Goal: Task Accomplishment & Management: Use online tool/utility

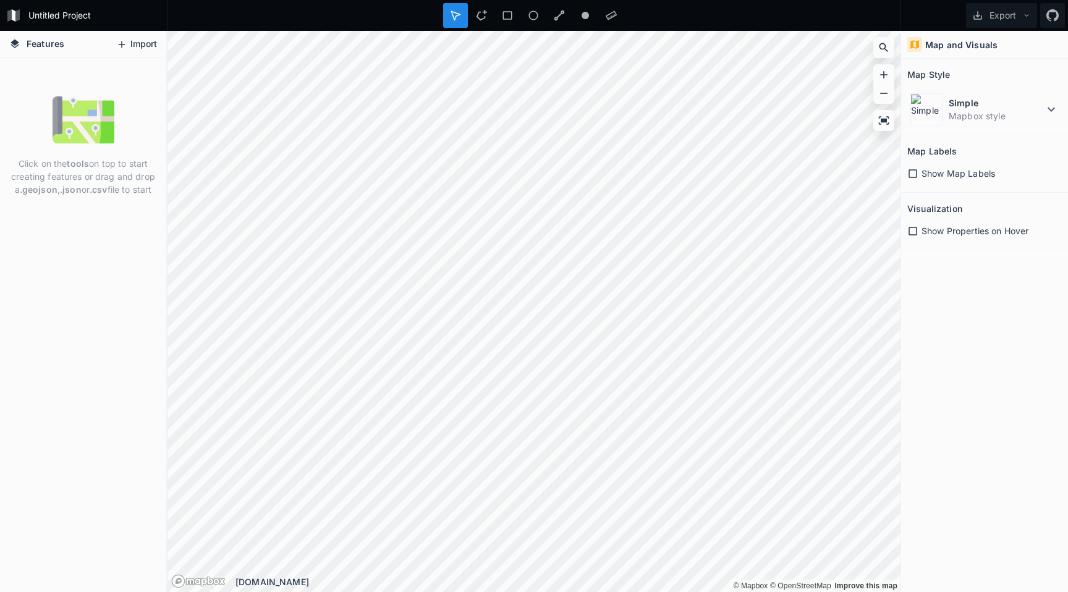
click at [129, 45] on button "Import" at bounding box center [136, 45] width 53 height 20
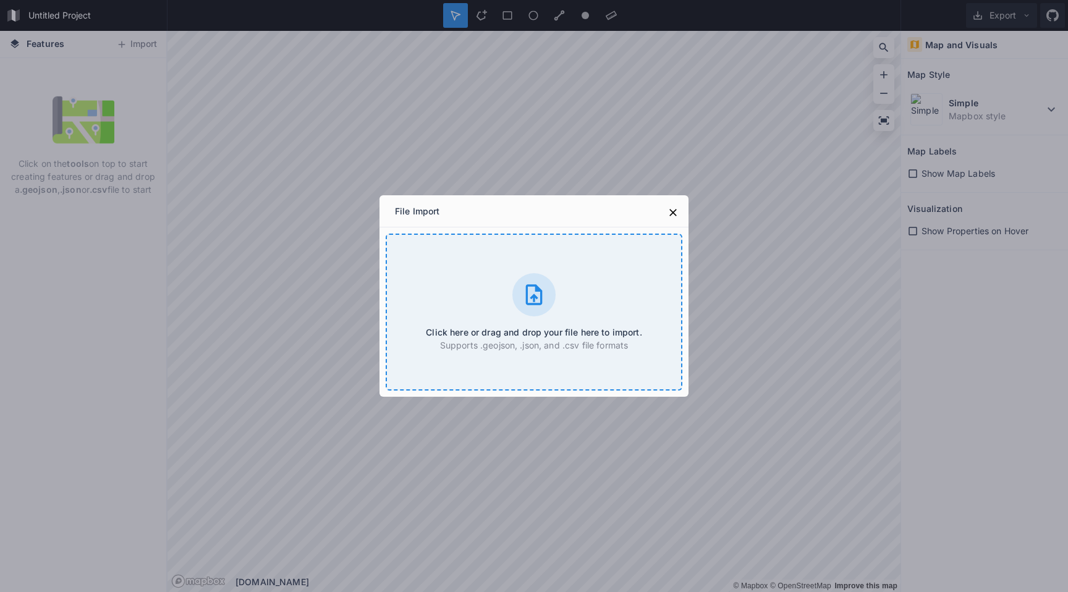
click at [535, 285] on icon at bounding box center [534, 294] width 17 height 20
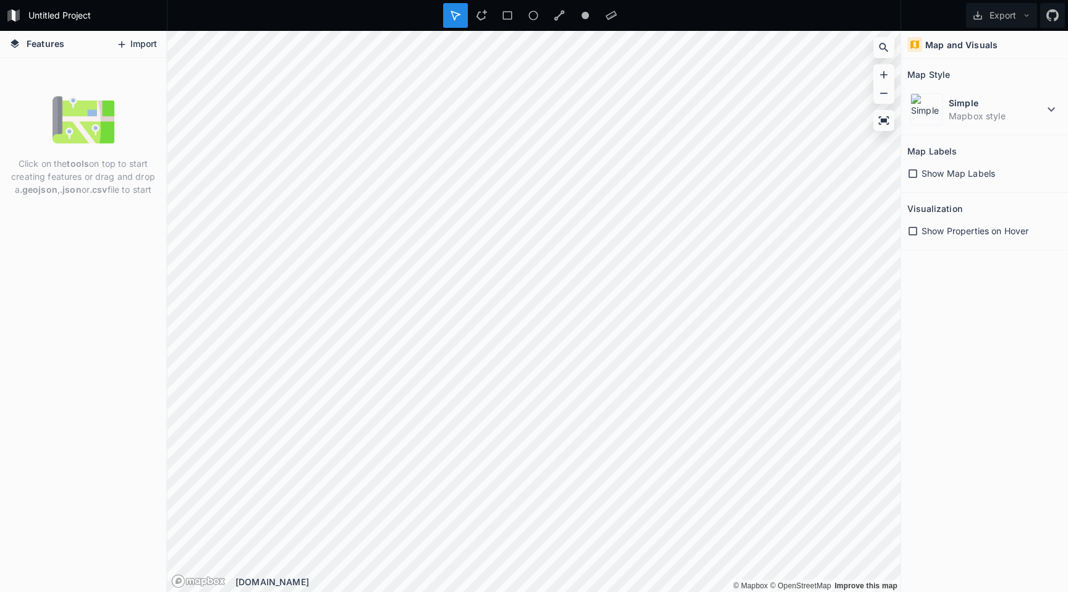
click at [148, 49] on button "Import" at bounding box center [136, 45] width 53 height 20
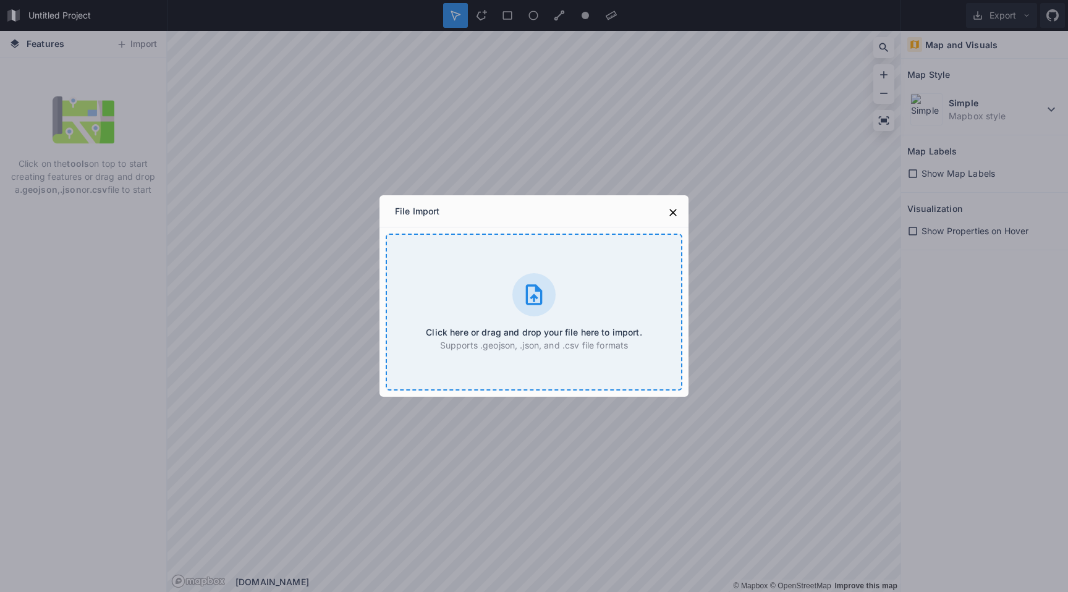
click at [487, 307] on div "Click here or drag and drop your file here to import. Supports .geojson, .json,…" at bounding box center [534, 312] width 297 height 157
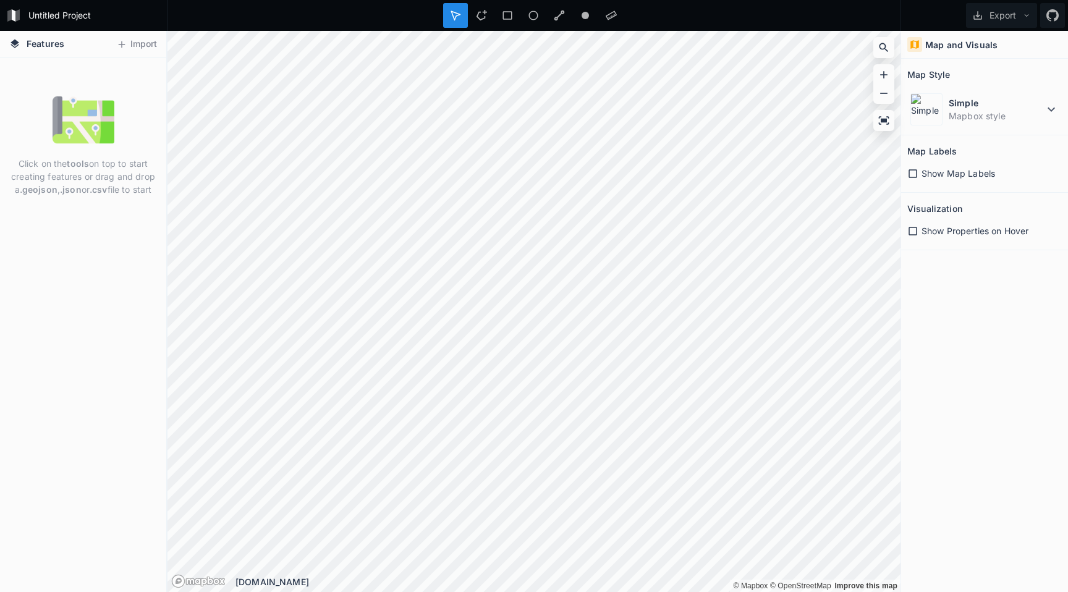
click at [80, 152] on div "Click on the tools on top to start creating features or drag and drop a .geojso…" at bounding box center [83, 145] width 166 height 113
click at [77, 186] on strong ".json" at bounding box center [71, 189] width 22 height 11
click at [964, 232] on span "Show Properties on Hover" at bounding box center [974, 230] width 107 height 13
click at [1036, 119] on dd "Mapbox style" at bounding box center [995, 115] width 95 height 13
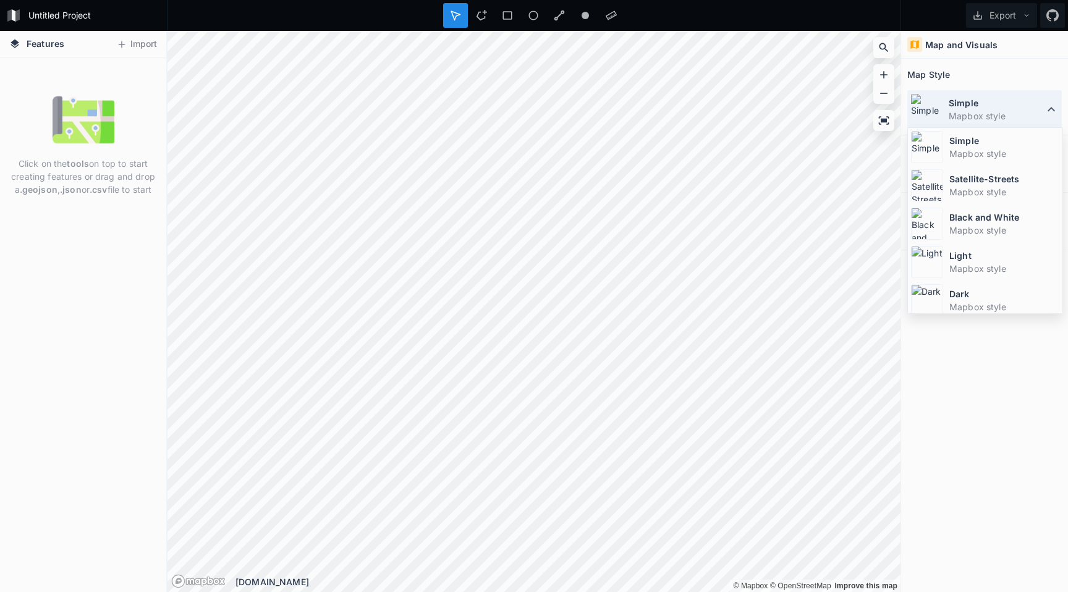
click at [1053, 103] on icon at bounding box center [1051, 109] width 15 height 15
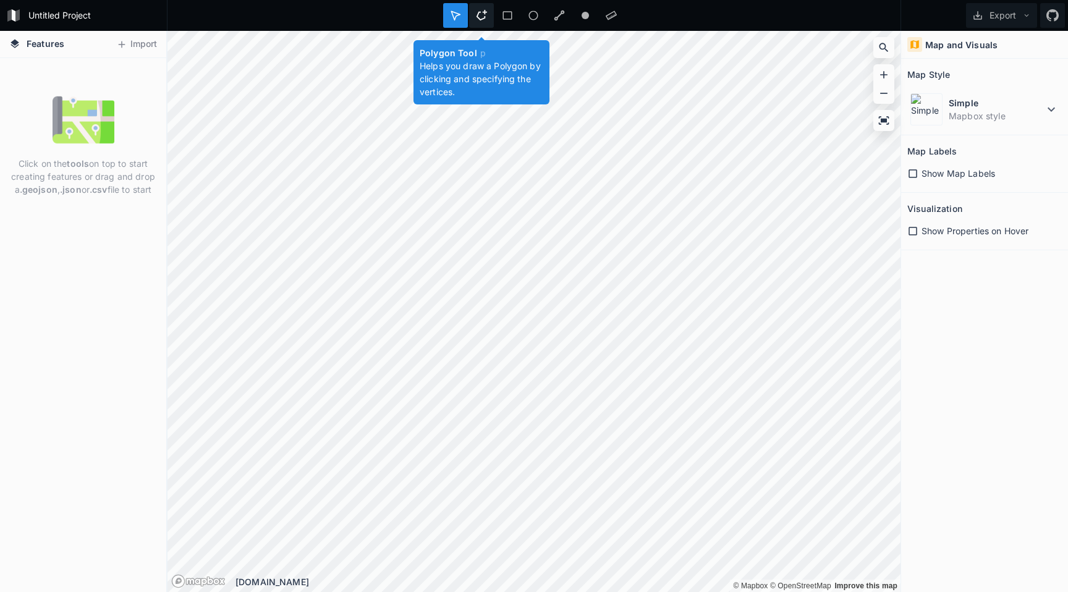
click at [488, 17] on div at bounding box center [481, 15] width 25 height 25
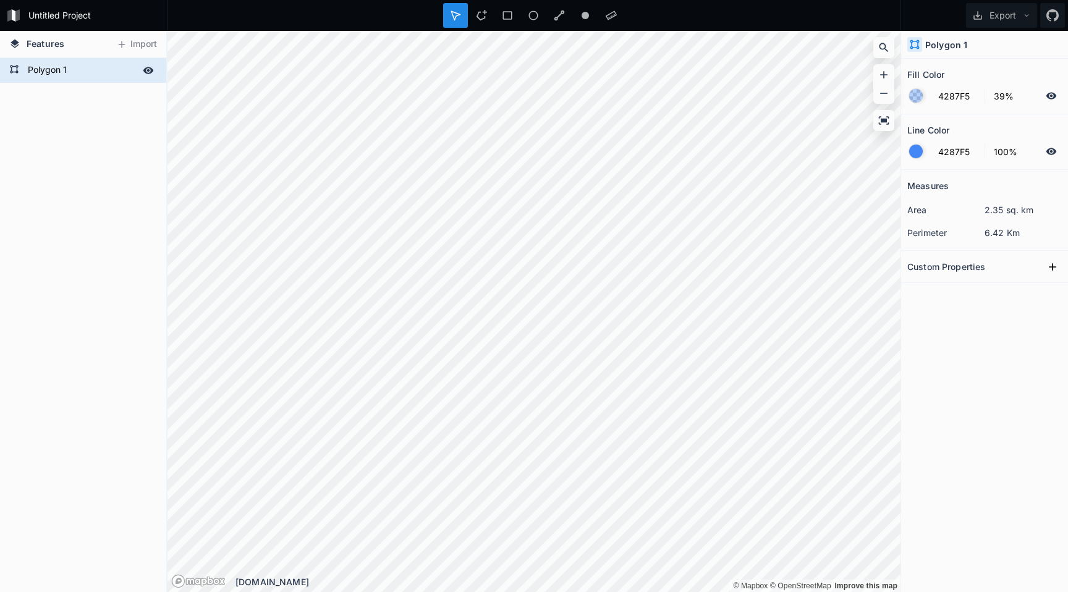
click at [85, 75] on form "Polygon 1" at bounding box center [82, 70] width 116 height 19
click at [115, 88] on div "Delete" at bounding box center [145, 90] width 124 height 25
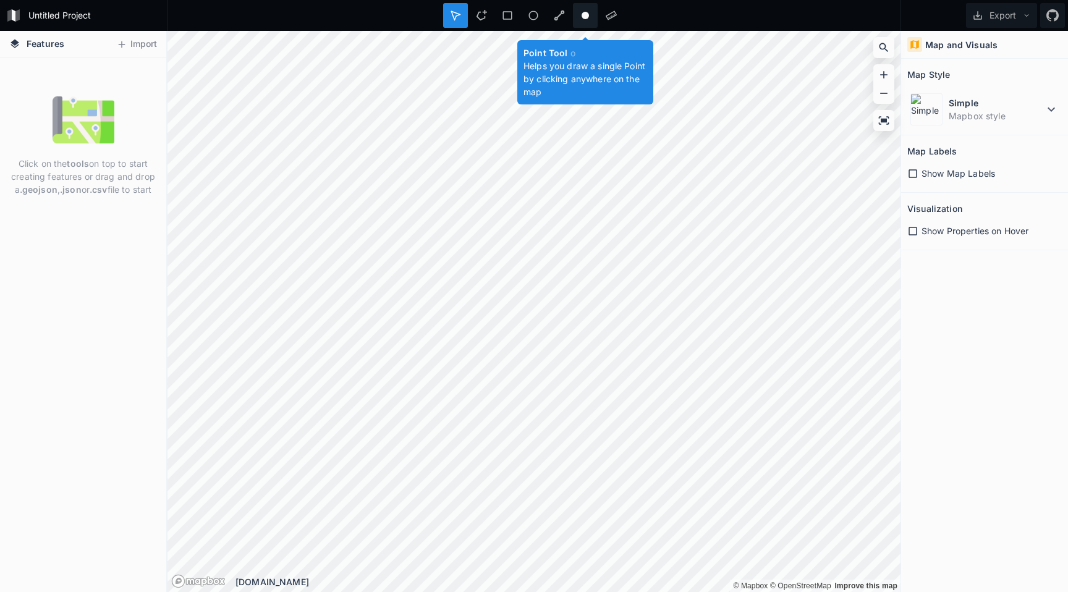
click at [580, 14] on icon at bounding box center [585, 15] width 11 height 11
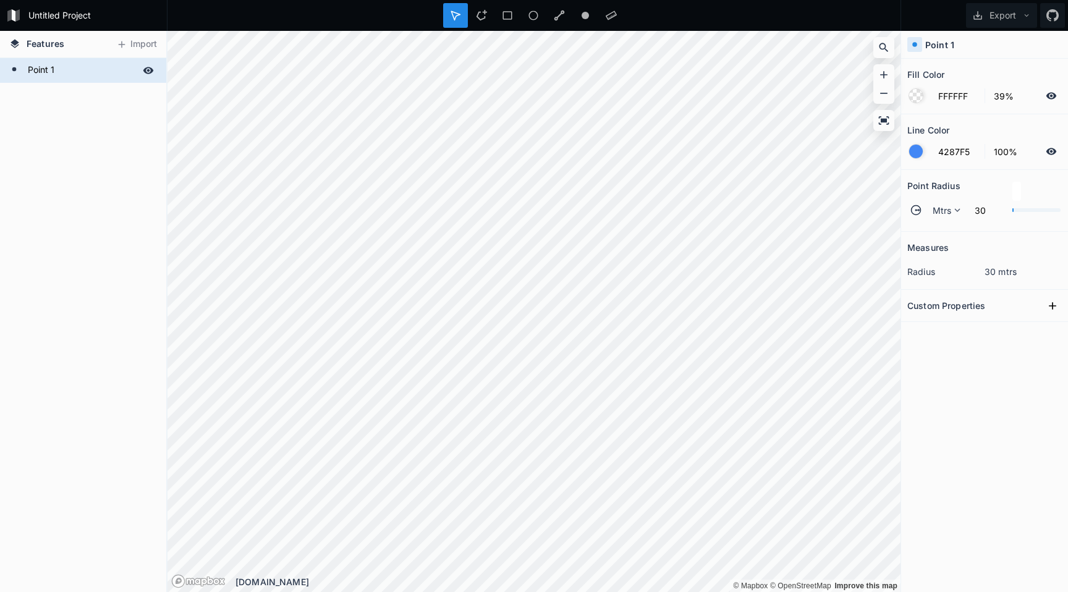
click at [74, 72] on form "Point 1" at bounding box center [82, 70] width 116 height 19
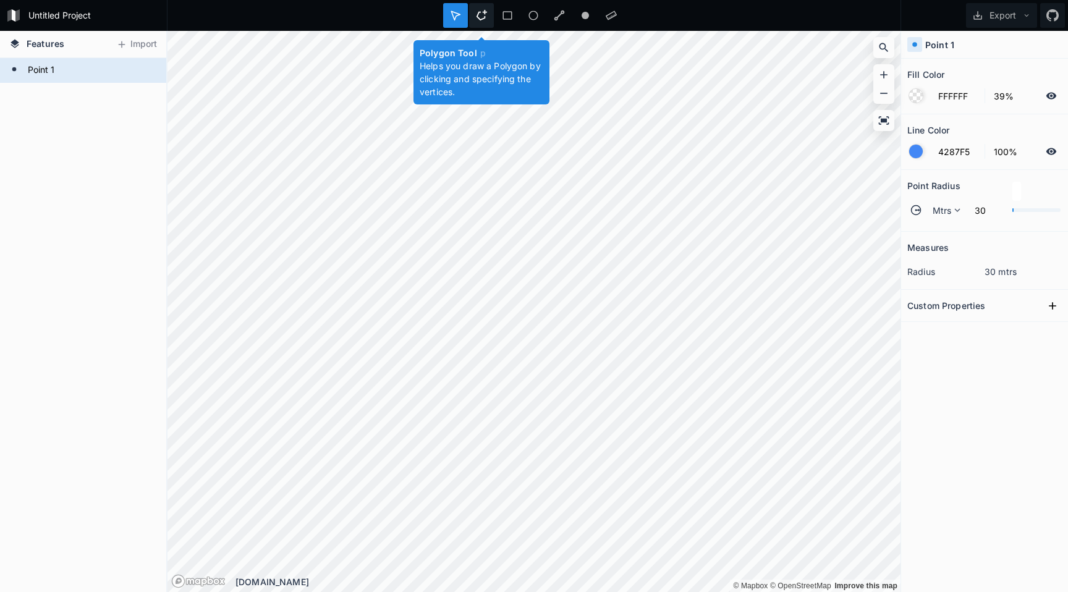
click at [479, 17] on icon at bounding box center [481, 15] width 11 height 11
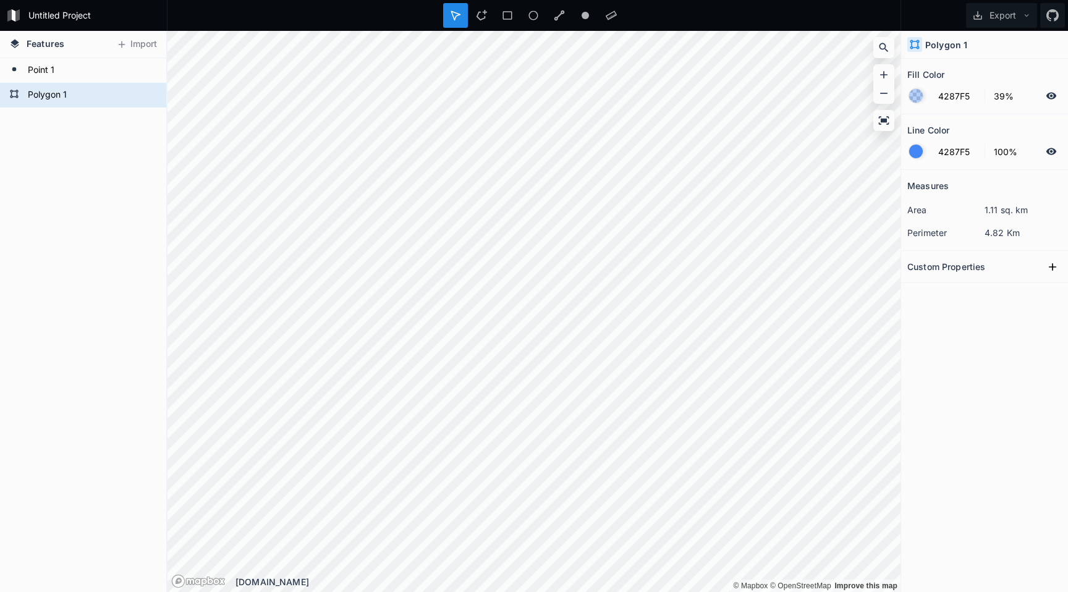
click at [934, 62] on section "Fill Color 4287F5 39%" at bounding box center [984, 87] width 167 height 56
drag, startPoint x: 75, startPoint y: 110, endPoint x: 90, endPoint y: 81, distance: 32.6
click at [75, 110] on div "Delete" at bounding box center [113, 113] width 124 height 25
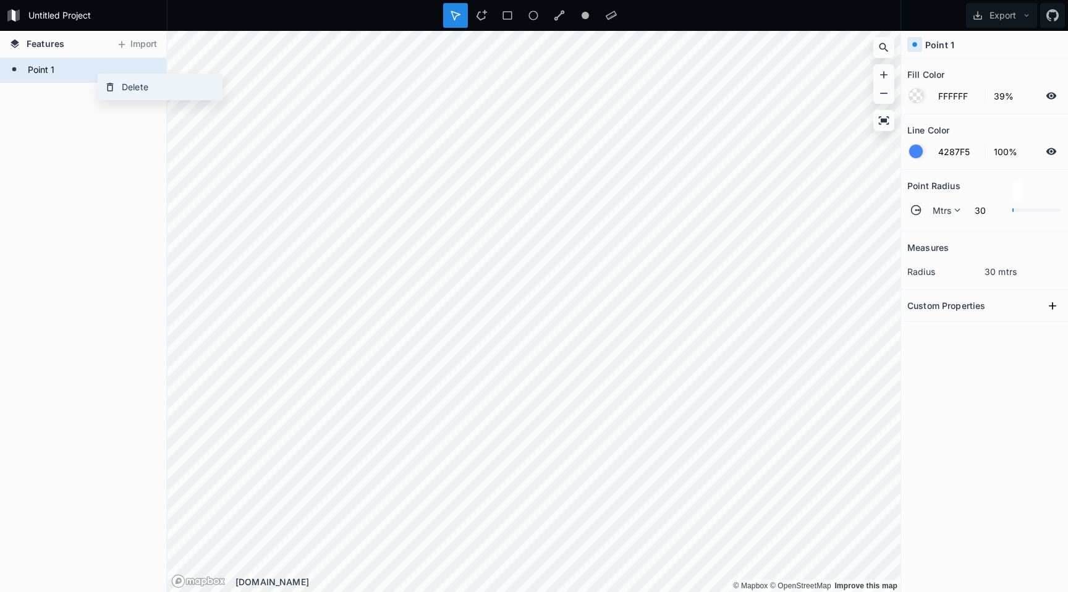
click at [126, 81] on div "Delete" at bounding box center [160, 86] width 124 height 25
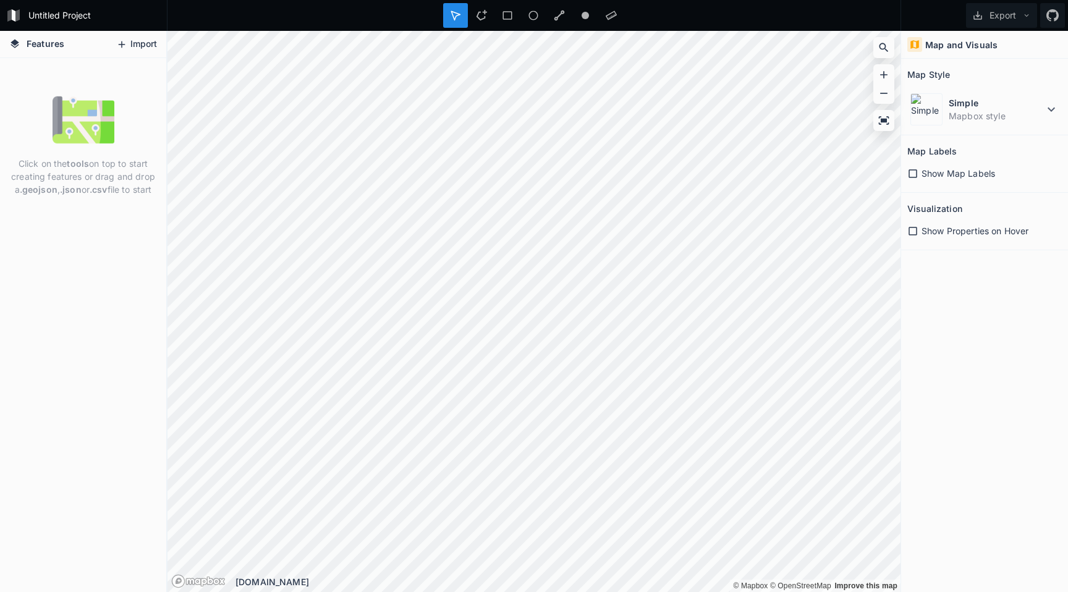
click at [143, 40] on button "Import" at bounding box center [136, 45] width 53 height 20
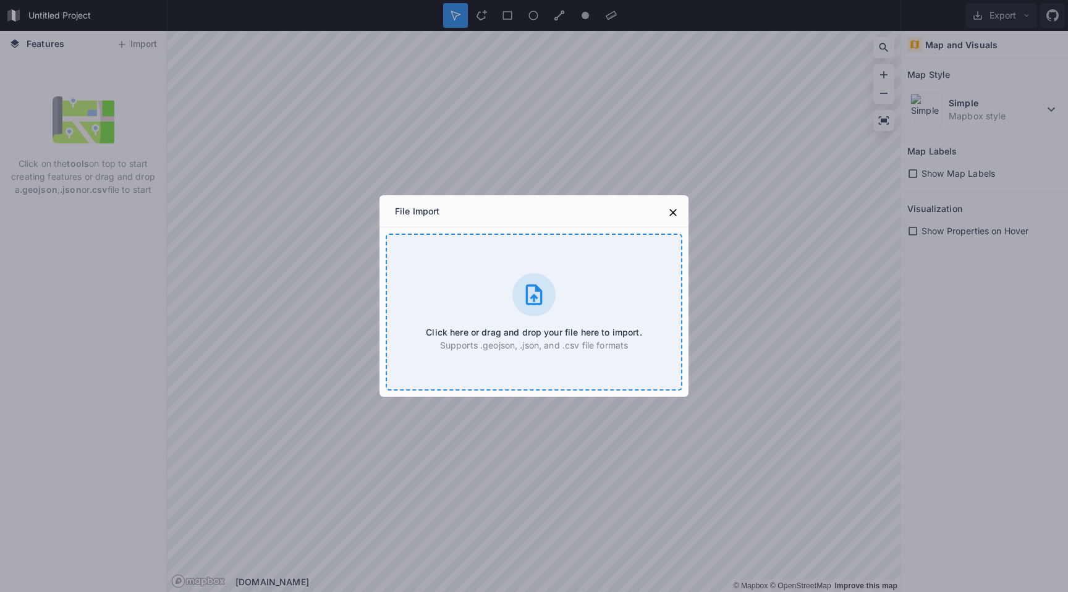
click at [528, 293] on icon at bounding box center [533, 294] width 25 height 25
click at [529, 319] on div "Click here or drag and drop your file here to import. Supports .geojson, .json,…" at bounding box center [534, 312] width 297 height 157
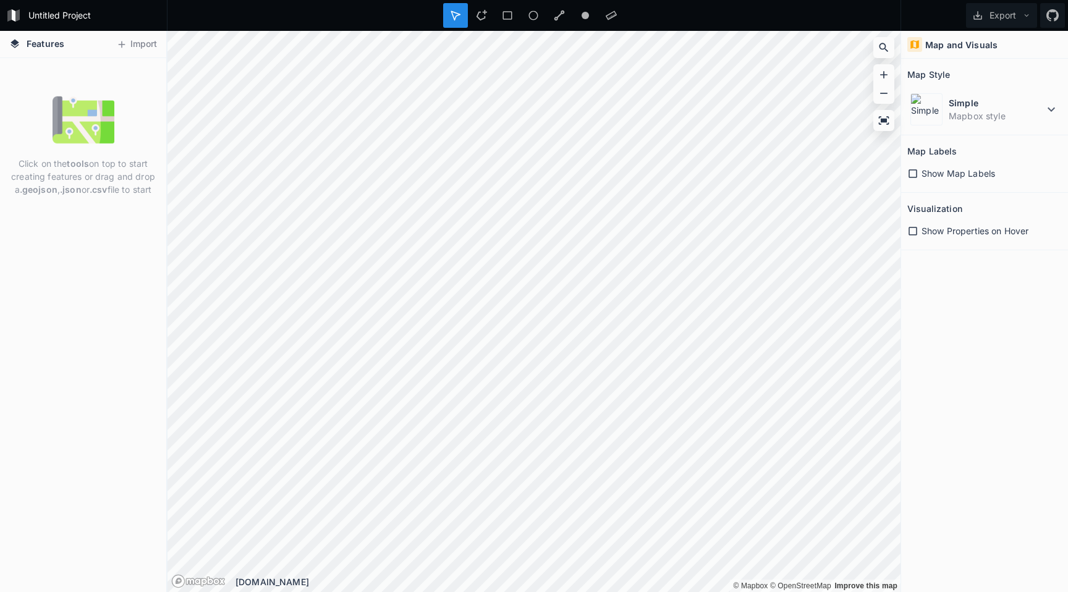
drag, startPoint x: 96, startPoint y: 112, endPoint x: 79, endPoint y: 120, distance: 19.3
click at [96, 112] on img at bounding box center [84, 120] width 62 height 62
click at [78, 120] on img at bounding box center [84, 120] width 62 height 62
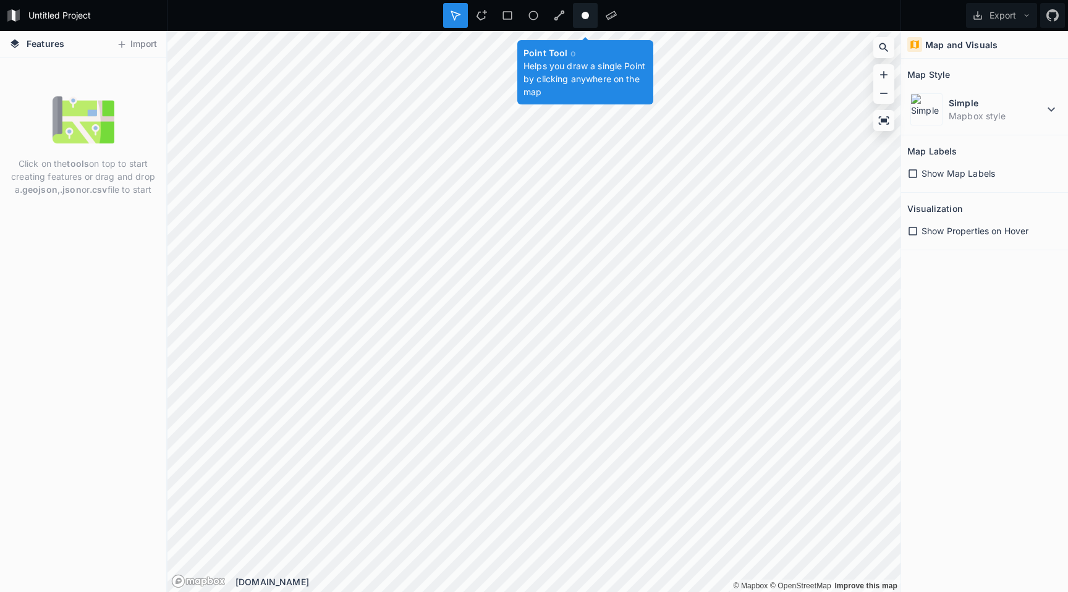
click at [583, 22] on div at bounding box center [585, 15] width 25 height 25
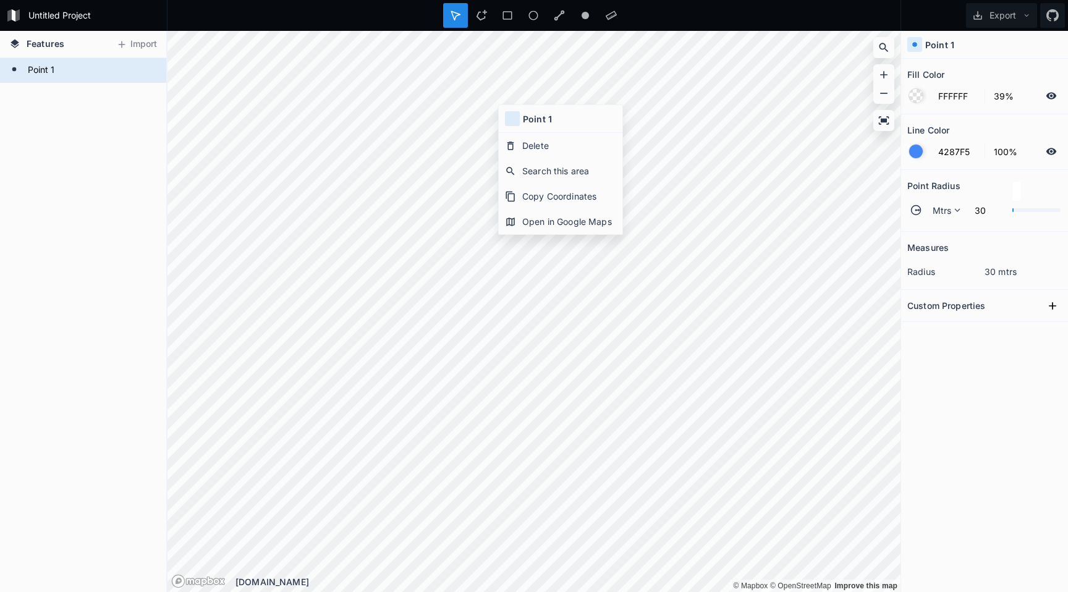
click at [948, 312] on h2 "Custom Properties" at bounding box center [946, 305] width 78 height 19
click at [955, 214] on icon at bounding box center [956, 210] width 11 height 11
click at [955, 208] on icon at bounding box center [956, 210] width 11 height 11
click at [71, 69] on form "Point 1" at bounding box center [82, 70] width 116 height 19
click at [654, 17] on div at bounding box center [534, 15] width 734 height 31
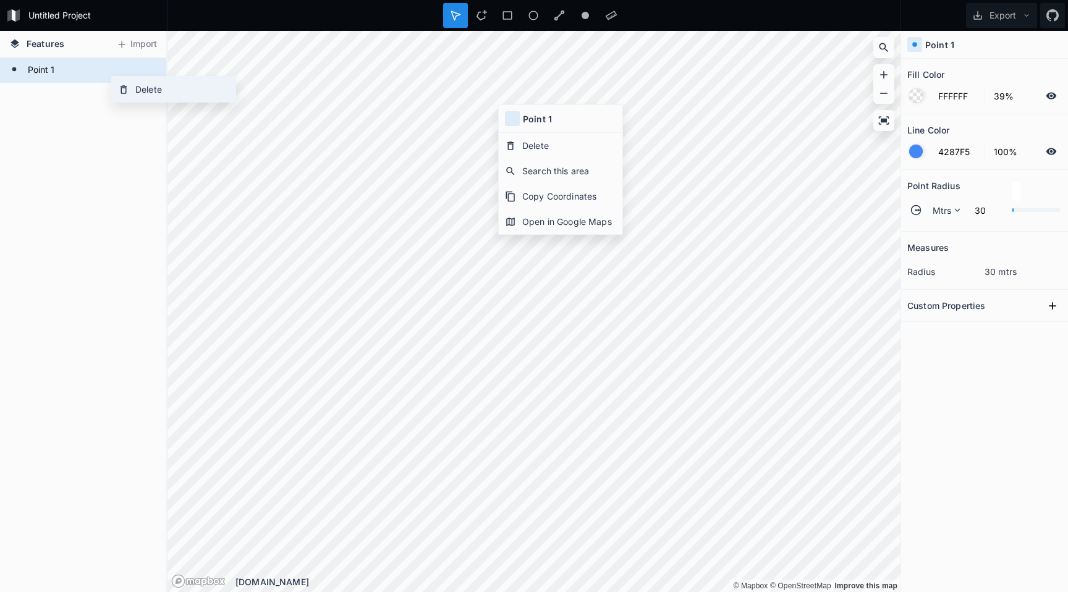
click at [132, 89] on div "Delete" at bounding box center [174, 89] width 124 height 25
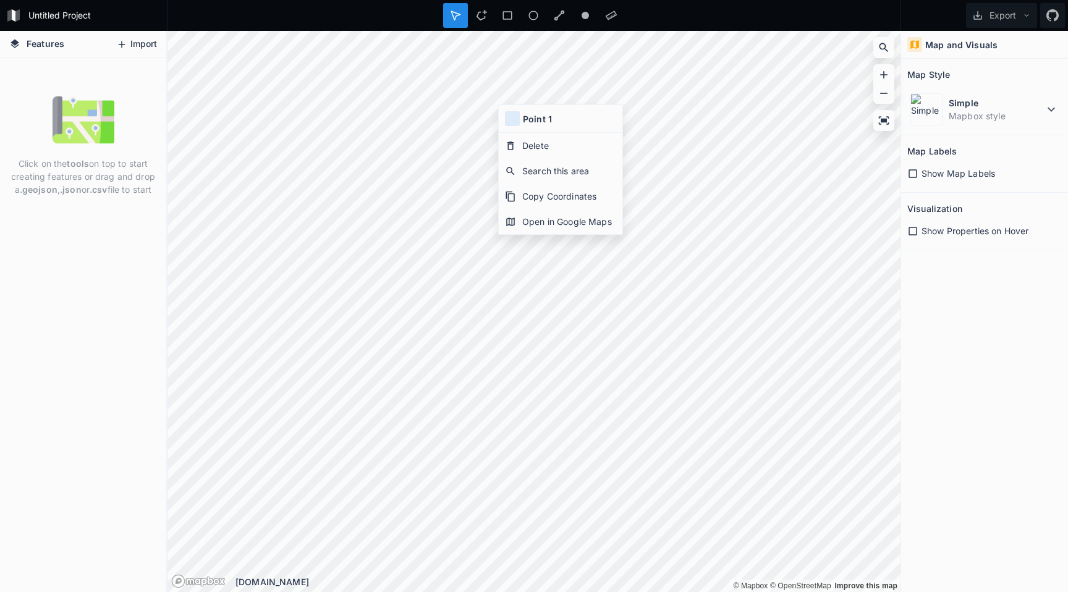
click at [140, 49] on button "Import" at bounding box center [136, 45] width 53 height 20
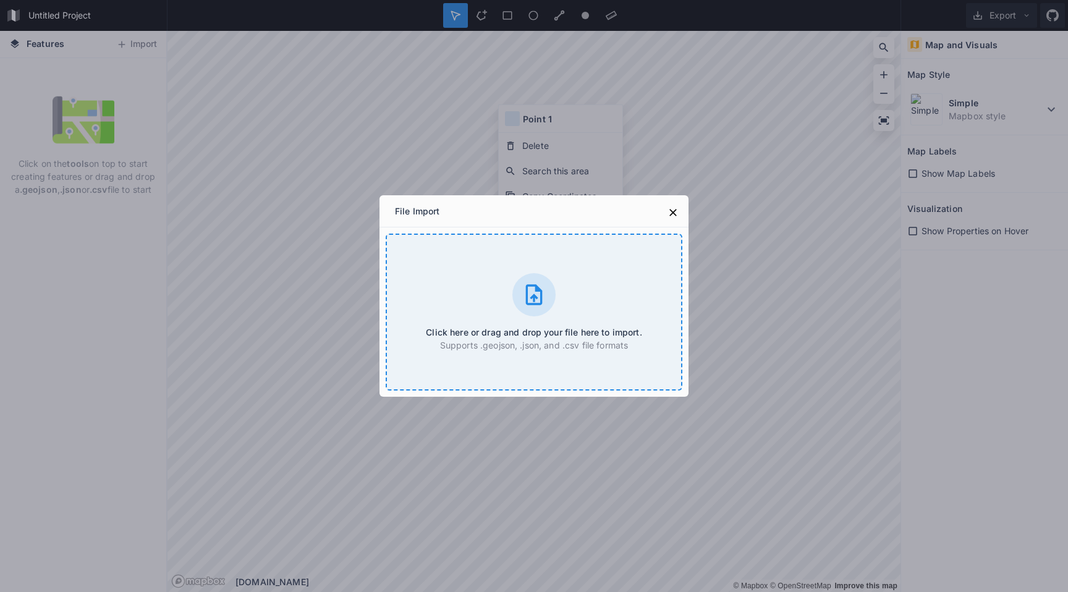
click at [525, 306] on div at bounding box center [533, 294] width 43 height 43
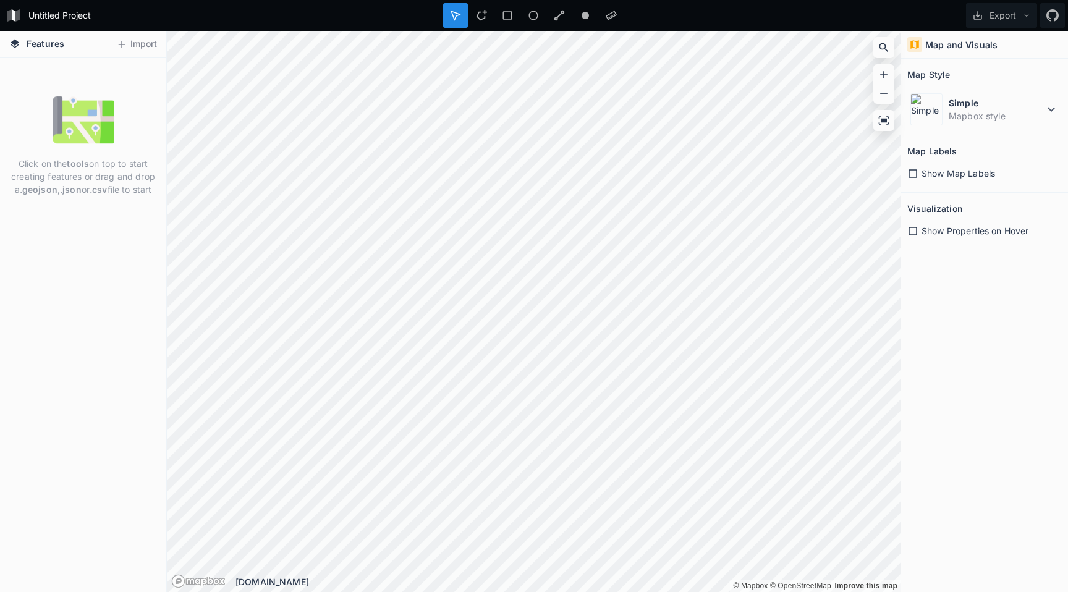
click at [75, 101] on img at bounding box center [84, 120] width 62 height 62
click at [131, 45] on button "Import" at bounding box center [136, 45] width 53 height 20
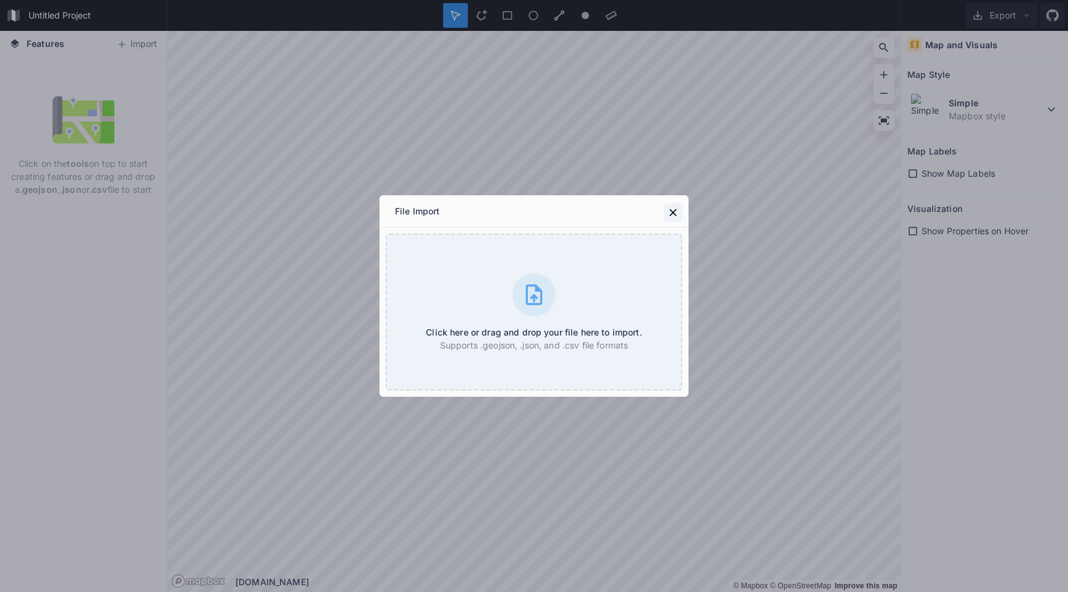
click at [672, 213] on icon at bounding box center [672, 212] width 7 height 7
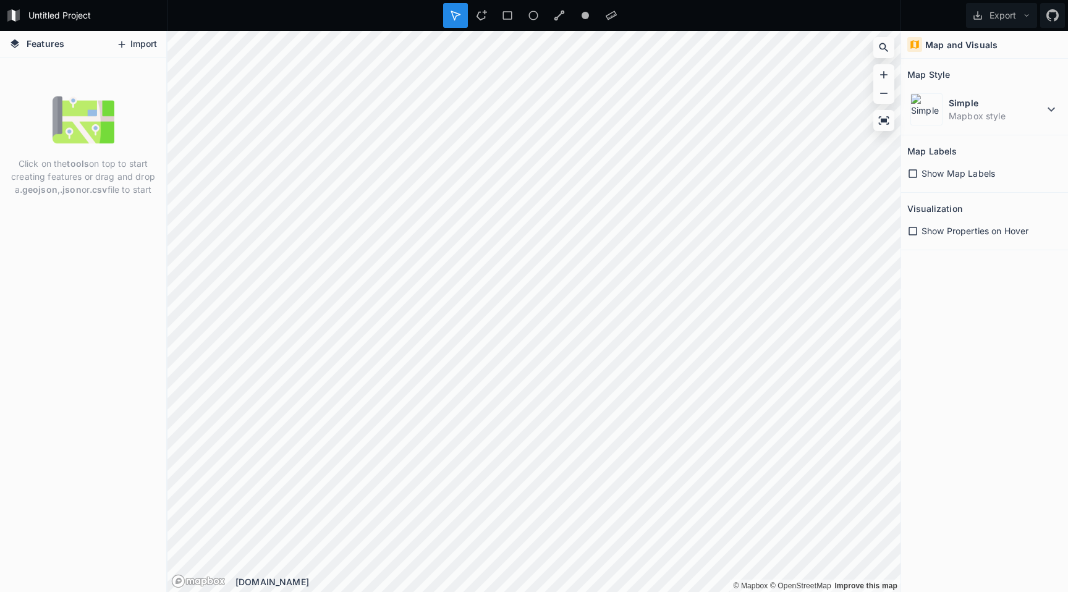
click at [149, 48] on button "Import" at bounding box center [136, 45] width 53 height 20
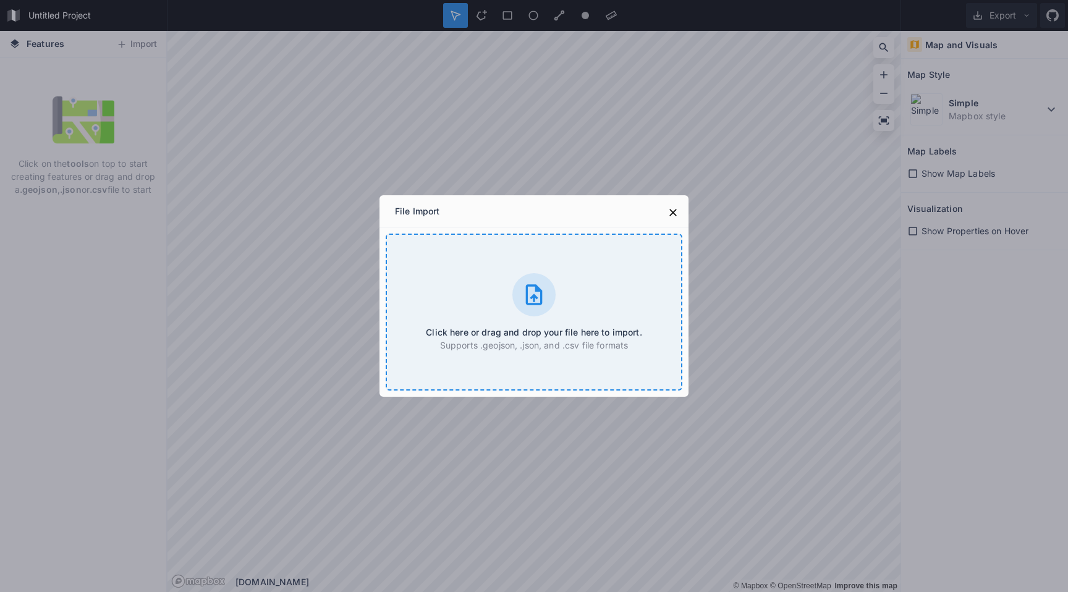
click at [482, 306] on div "Click here or drag and drop your file here to import. Supports .geojson, .json,…" at bounding box center [534, 312] width 297 height 157
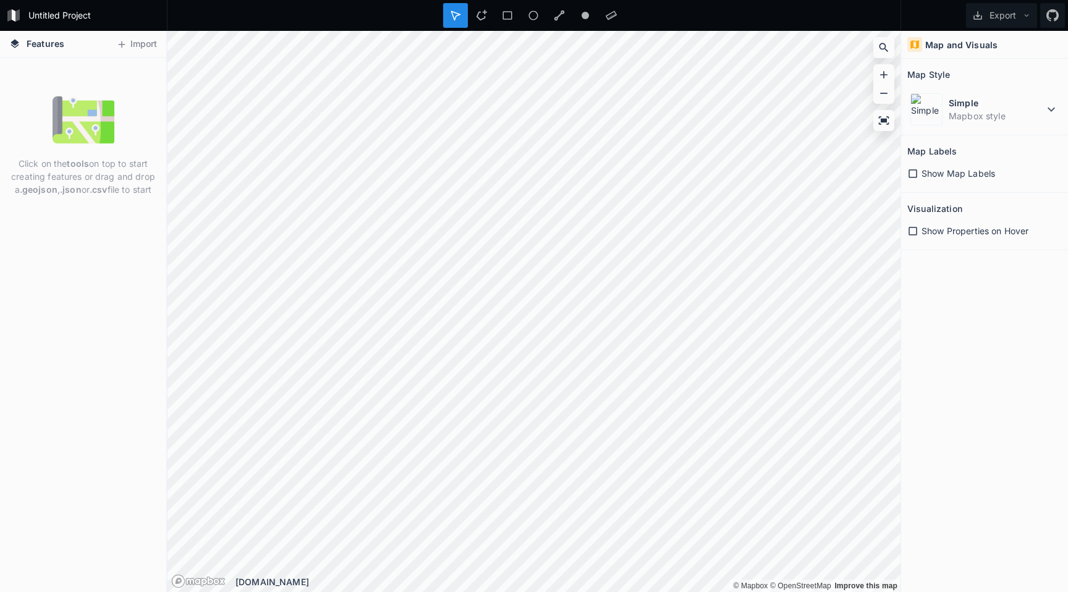
click at [127, 182] on p "Click on the tools on top to start creating features or drag and drop a .geojso…" at bounding box center [83, 176] width 148 height 39
click at [89, 187] on p "Click on the tools on top to start creating features or drag and drop a .geojso…" at bounding box center [83, 176] width 148 height 39
click at [35, 189] on strong ".geojson" at bounding box center [39, 189] width 38 height 11
copy strong "geojson"
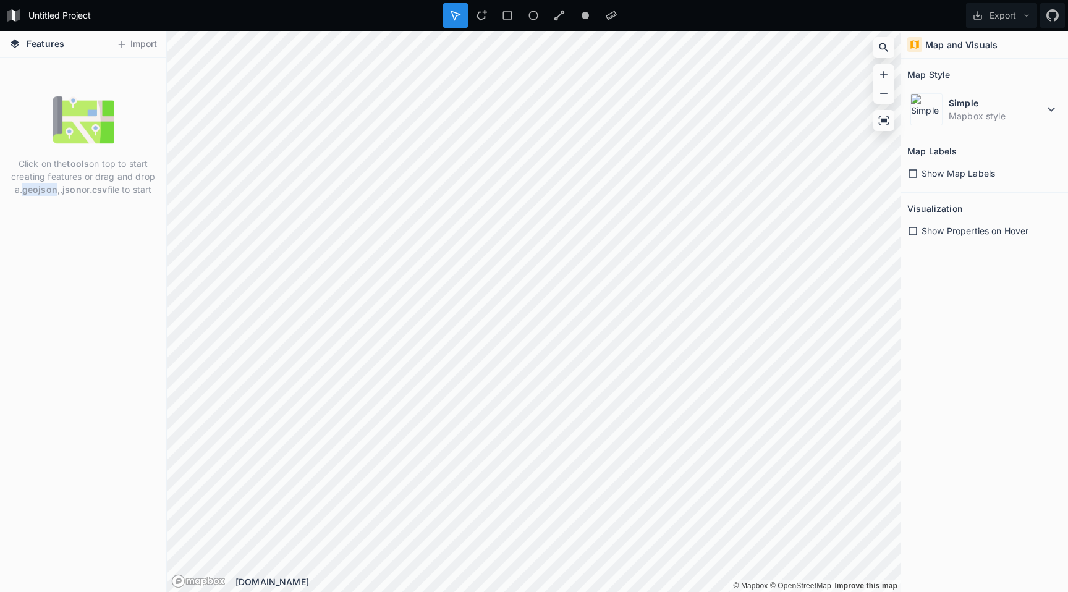
click at [106, 123] on img at bounding box center [84, 120] width 62 height 62
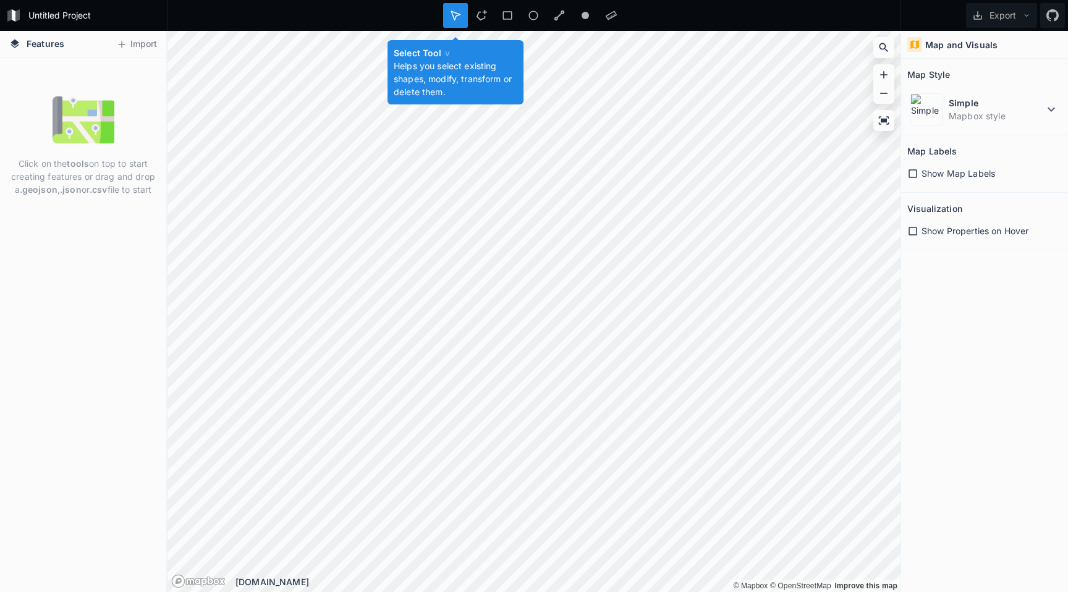
click at [455, 17] on icon at bounding box center [455, 15] width 11 height 11
click at [481, 17] on icon at bounding box center [481, 15] width 11 height 11
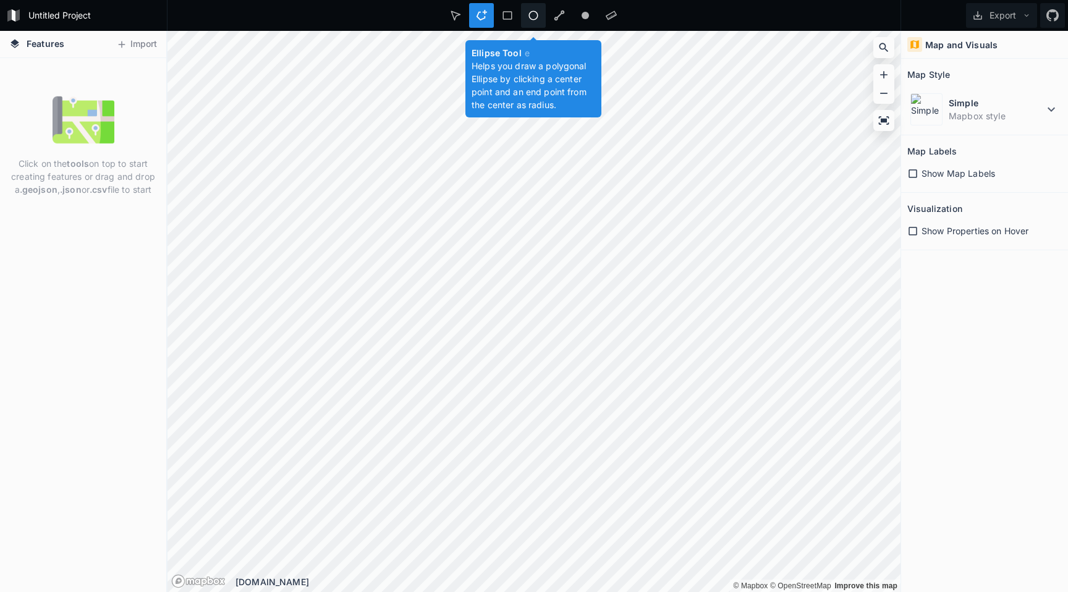
click at [539, 15] on div at bounding box center [533, 15] width 25 height 25
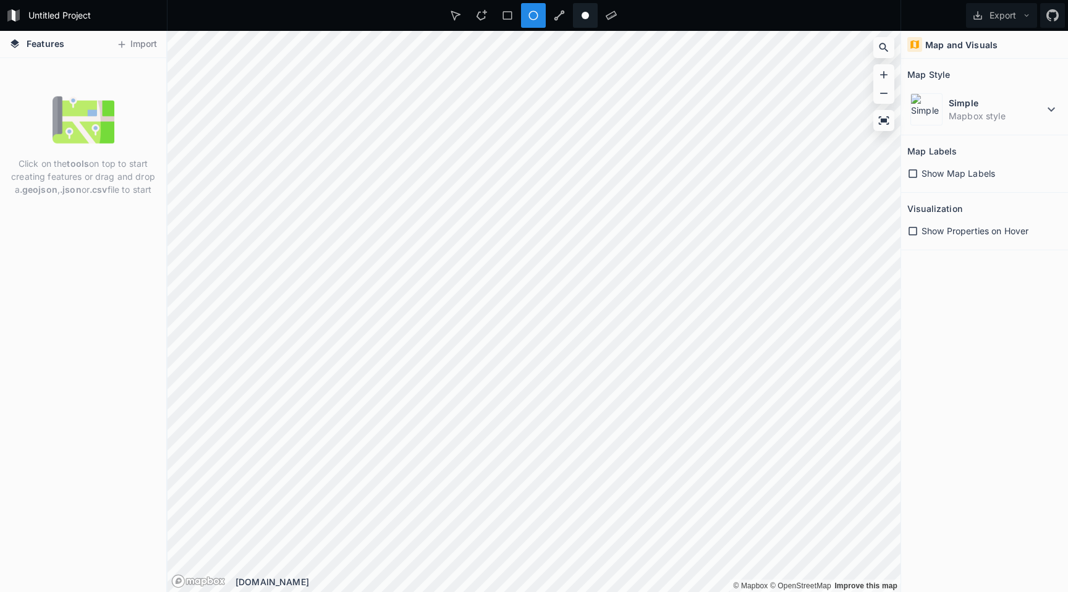
click at [581, 14] on icon at bounding box center [585, 15] width 11 height 11
click at [145, 48] on button "Import" at bounding box center [136, 45] width 53 height 20
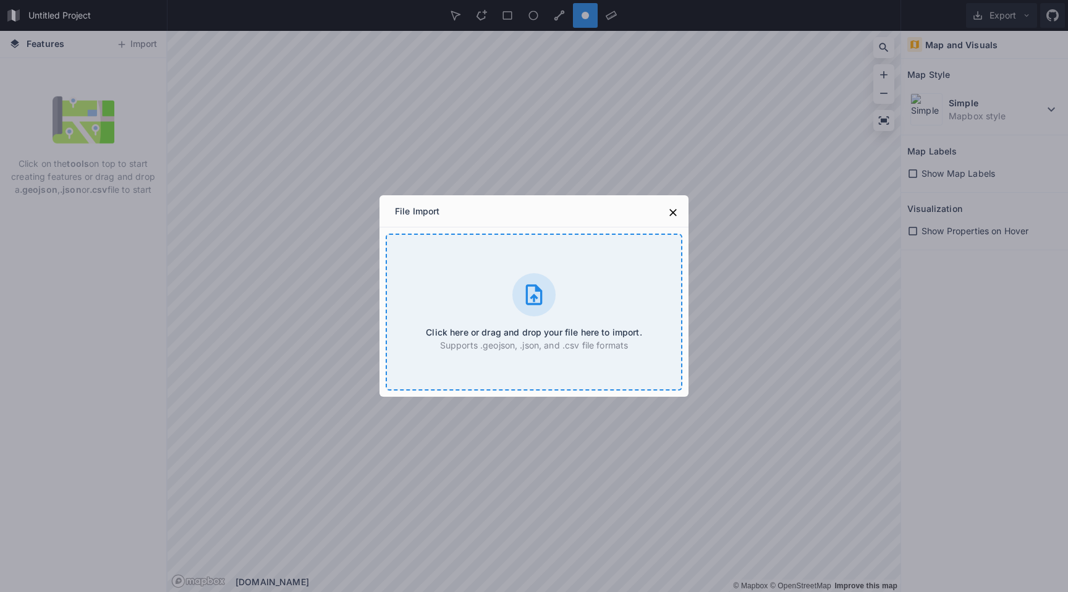
click at [492, 287] on div "Click here or drag and drop your file here to import. Supports .geojson, .json,…" at bounding box center [534, 312] width 297 height 157
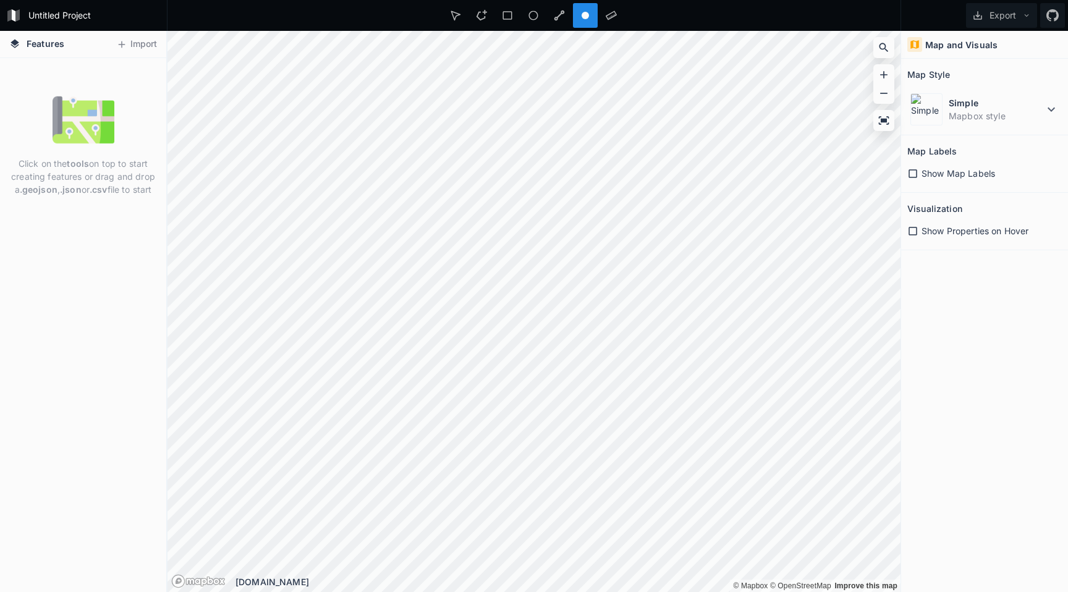
click at [114, 127] on img at bounding box center [84, 120] width 62 height 62
click at [69, 95] on img at bounding box center [84, 120] width 62 height 62
click at [30, 58] on div "Click on the tools on top to start creating features or drag and drop a .geojso…" at bounding box center [83, 325] width 166 height 534
drag, startPoint x: 35, startPoint y: 65, endPoint x: 36, endPoint y: 57, distance: 8.1
click at [35, 64] on div "Click on the tools on top to start creating features or drag and drop a .geojso…" at bounding box center [83, 325] width 166 height 534
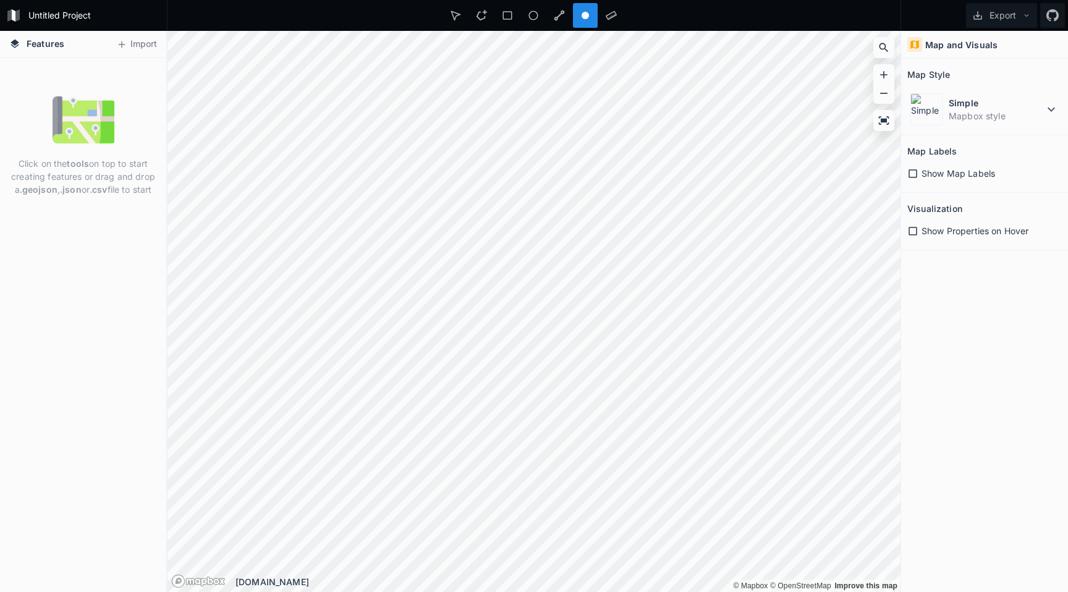
drag, startPoint x: 15, startPoint y: 162, endPoint x: 134, endPoint y: 214, distance: 129.7
click at [151, 209] on div "Click on the tools on top to start creating features or drag and drop a .geojso…" at bounding box center [83, 325] width 166 height 534
click at [130, 216] on div "Click on the tools on top to start creating features or drag and drop a .geojso…" at bounding box center [83, 325] width 166 height 534
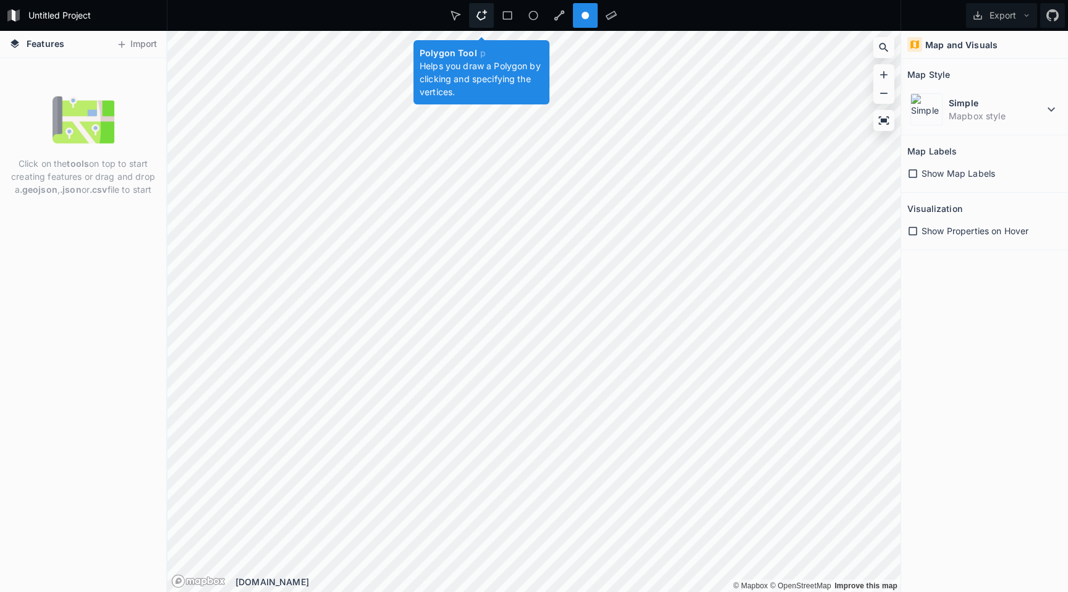
click at [483, 18] on icon at bounding box center [481, 15] width 11 height 11
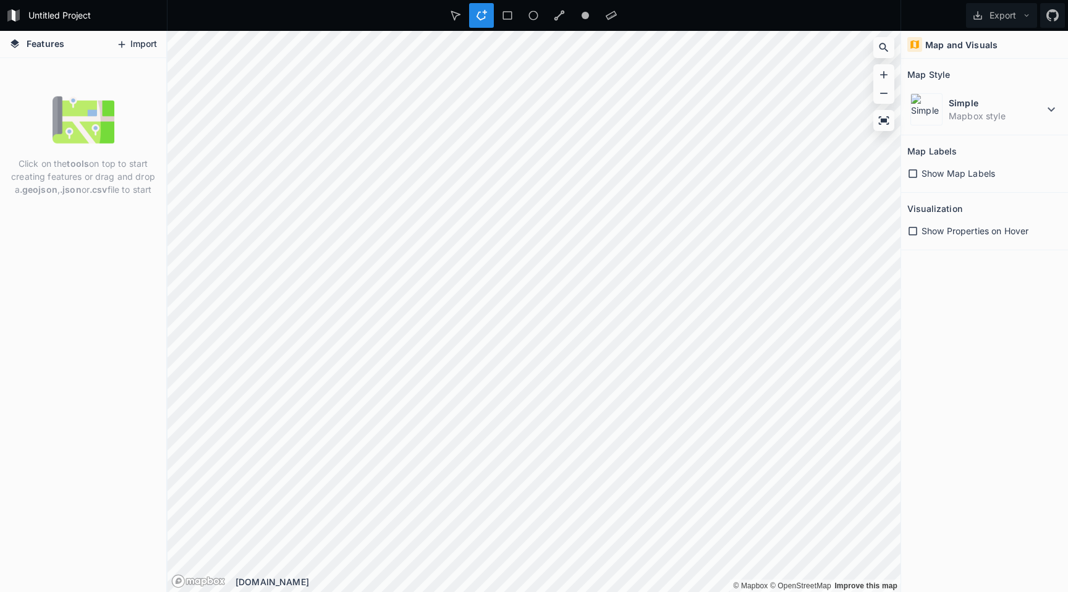
click at [146, 43] on button "Import" at bounding box center [136, 45] width 53 height 20
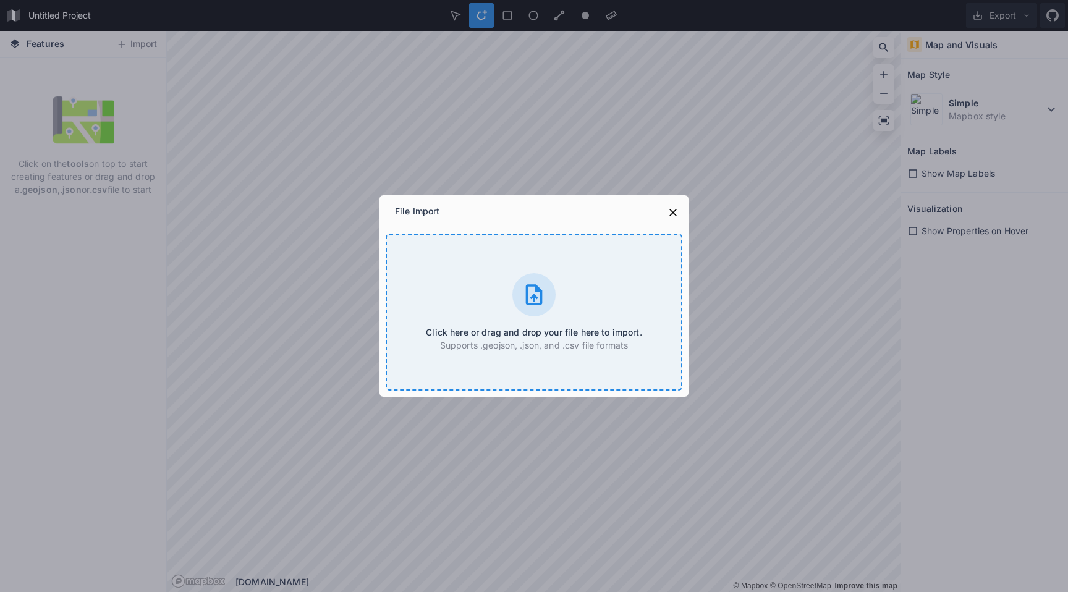
click at [492, 253] on div "Click here or drag and drop your file here to import. Supports .geojson, .json,…" at bounding box center [534, 312] width 297 height 157
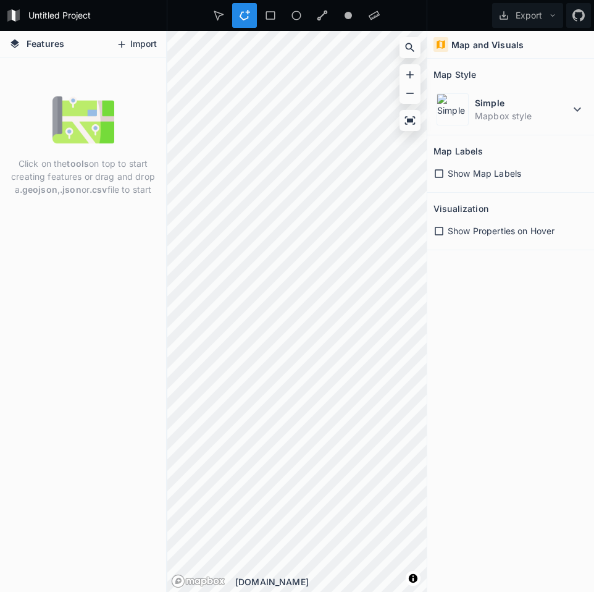
click at [141, 44] on button "Import" at bounding box center [136, 45] width 53 height 20
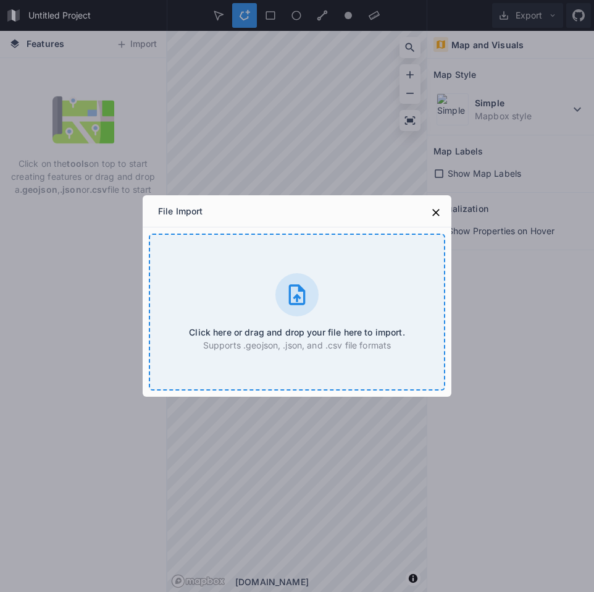
click at [257, 291] on div "Click here or drag and drop your file here to import. Supports .geojson, .json,…" at bounding box center [297, 312] width 297 height 157
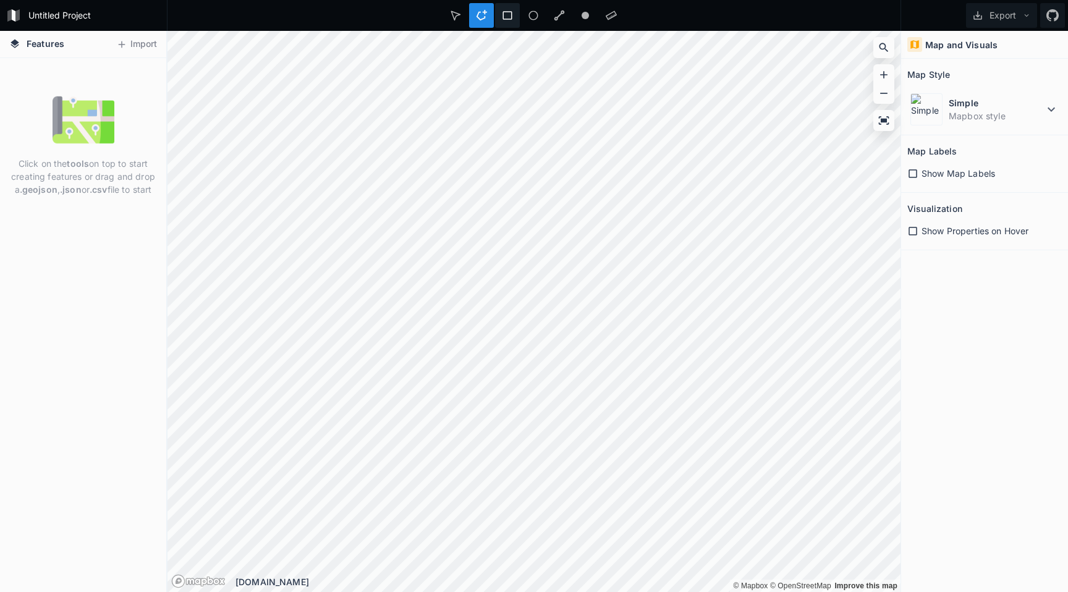
click at [508, 20] on icon at bounding box center [507, 15] width 11 height 11
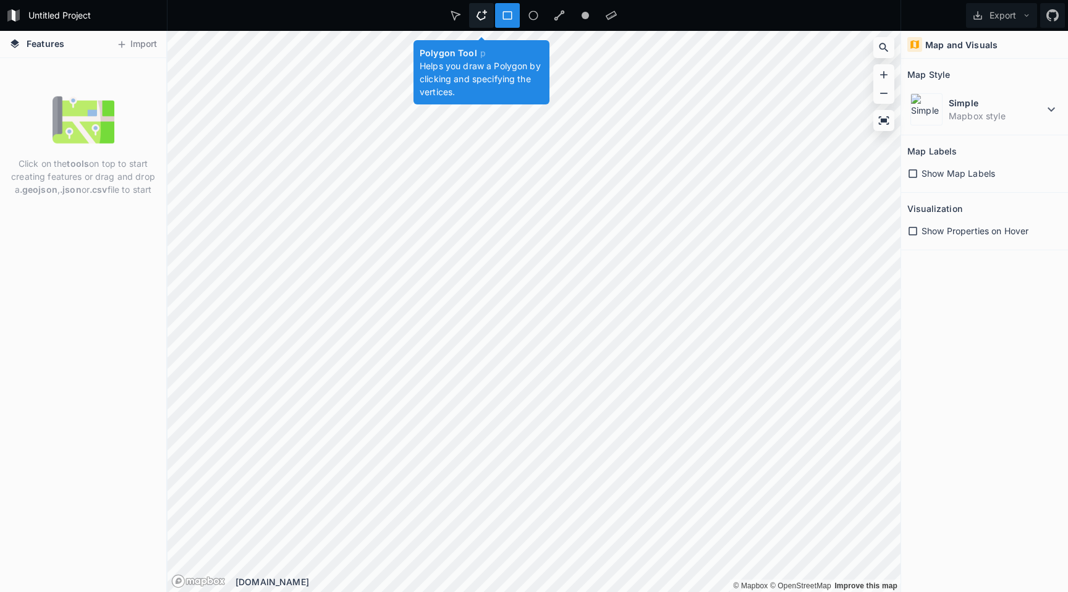
click at [476, 19] on icon at bounding box center [481, 15] width 11 height 11
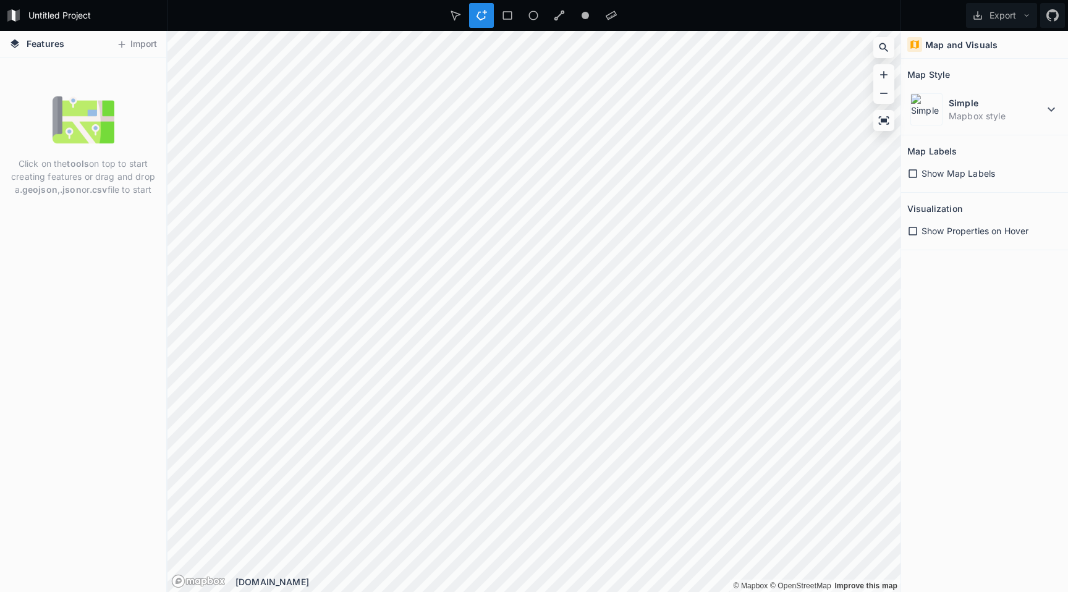
click at [52, 40] on span "Features" at bounding box center [46, 43] width 38 height 13
click at [67, 7] on form "Untitled Project" at bounding box center [94, 15] width 140 height 19
click at [45, 19] on input "Untitled Project" at bounding box center [94, 15] width 140 height 19
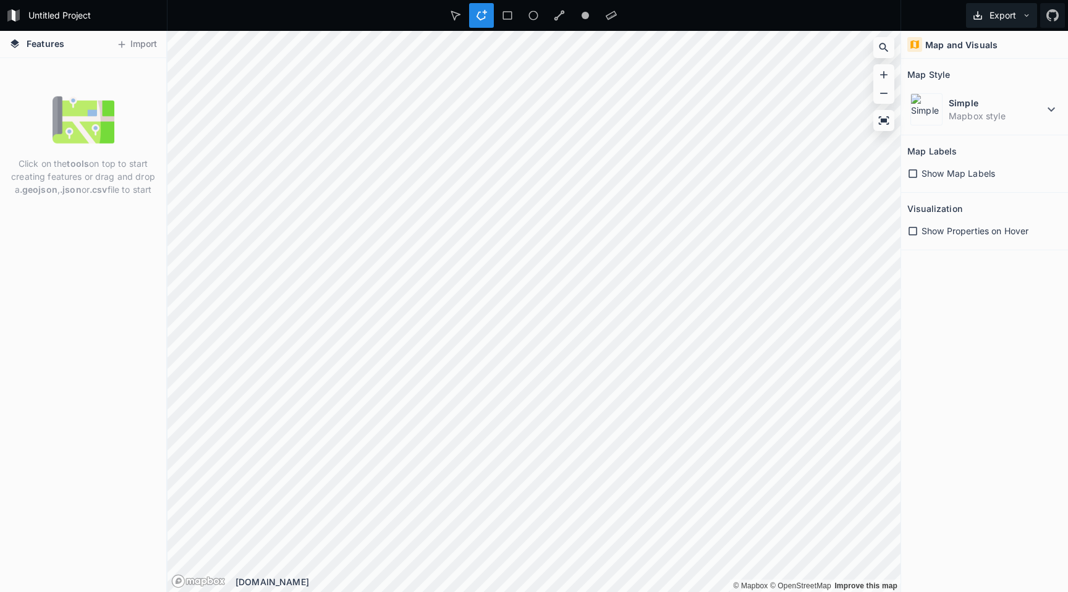
click at [1023, 17] on icon at bounding box center [1026, 15] width 9 height 9
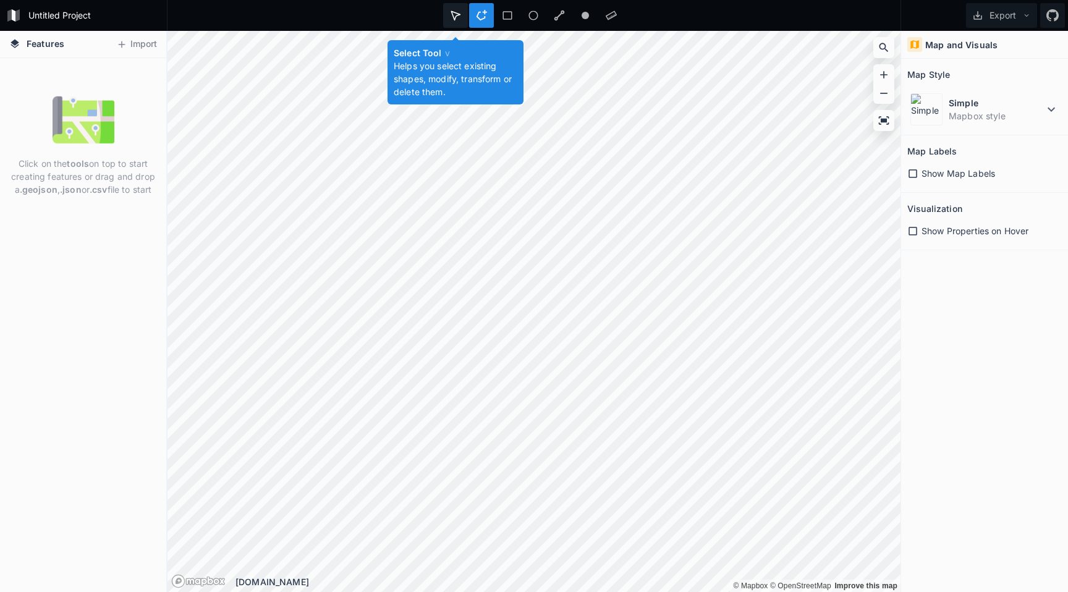
click at [456, 16] on icon at bounding box center [455, 15] width 11 height 11
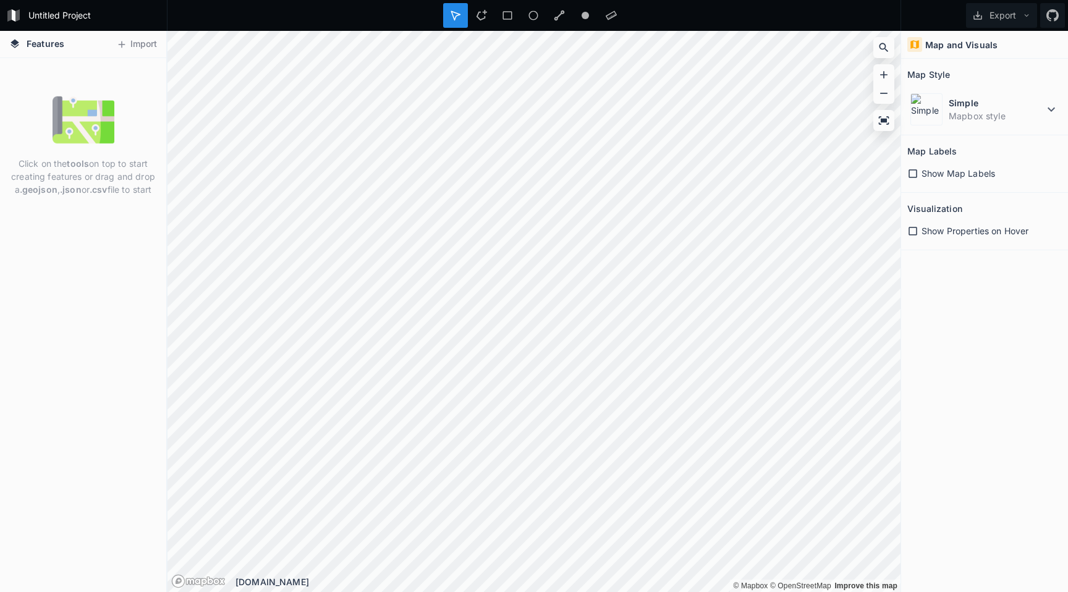
click at [101, 161] on p "Click on the tools on top to start creating features or drag and drop a .geojso…" at bounding box center [83, 176] width 148 height 39
drag, startPoint x: 83, startPoint y: 166, endPoint x: 101, endPoint y: 200, distance: 37.9
click at [101, 197] on div "Click on the tools on top to start creating features or drag and drop a .geojso…" at bounding box center [83, 145] width 166 height 113
click at [101, 200] on div "Click on the tools on top to start creating features or drag and drop a .geojso…" at bounding box center [83, 145] width 166 height 113
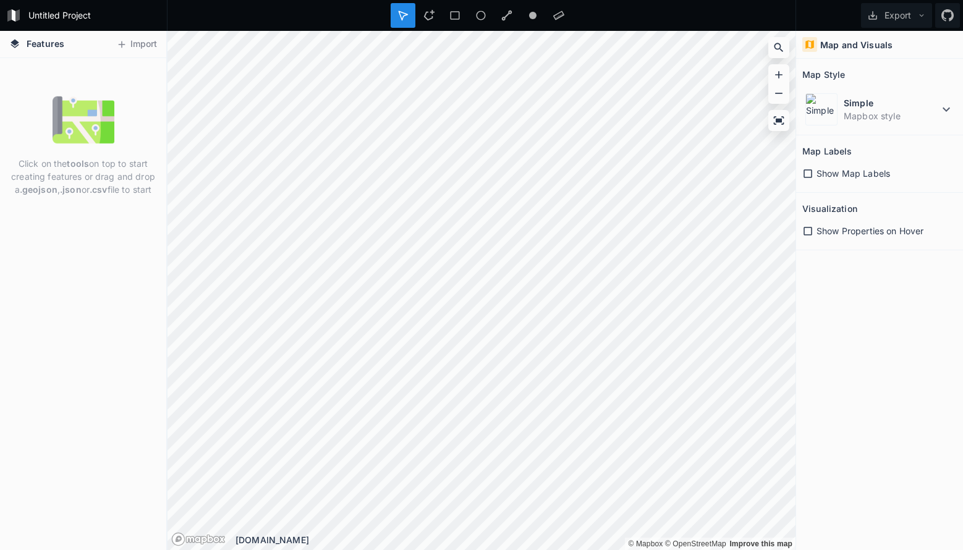
click at [103, 102] on img at bounding box center [84, 120] width 62 height 62
